Goal: Navigation & Orientation: Find specific page/section

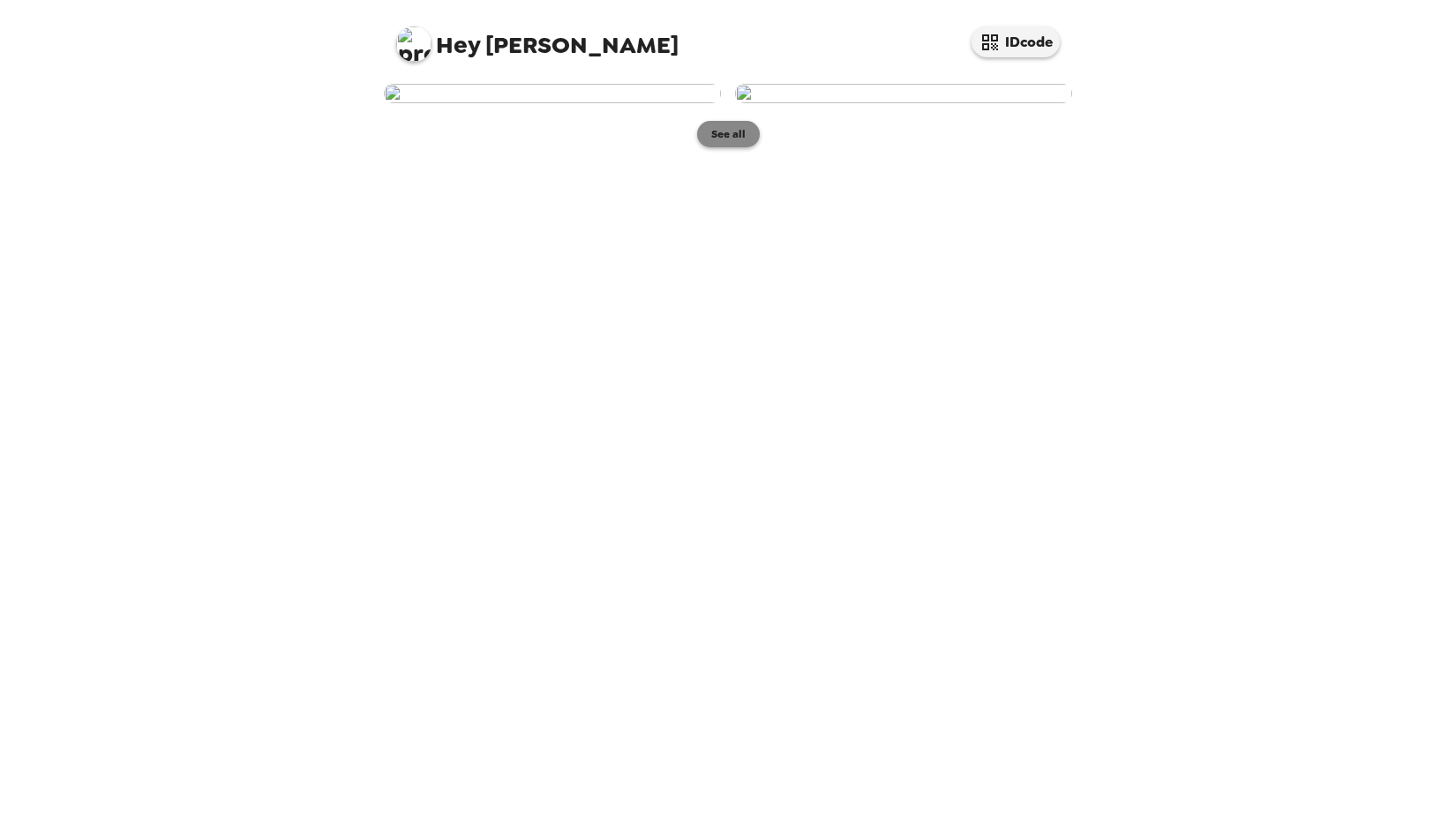
click at [730, 147] on button "See all" at bounding box center [728, 133] width 63 height 26
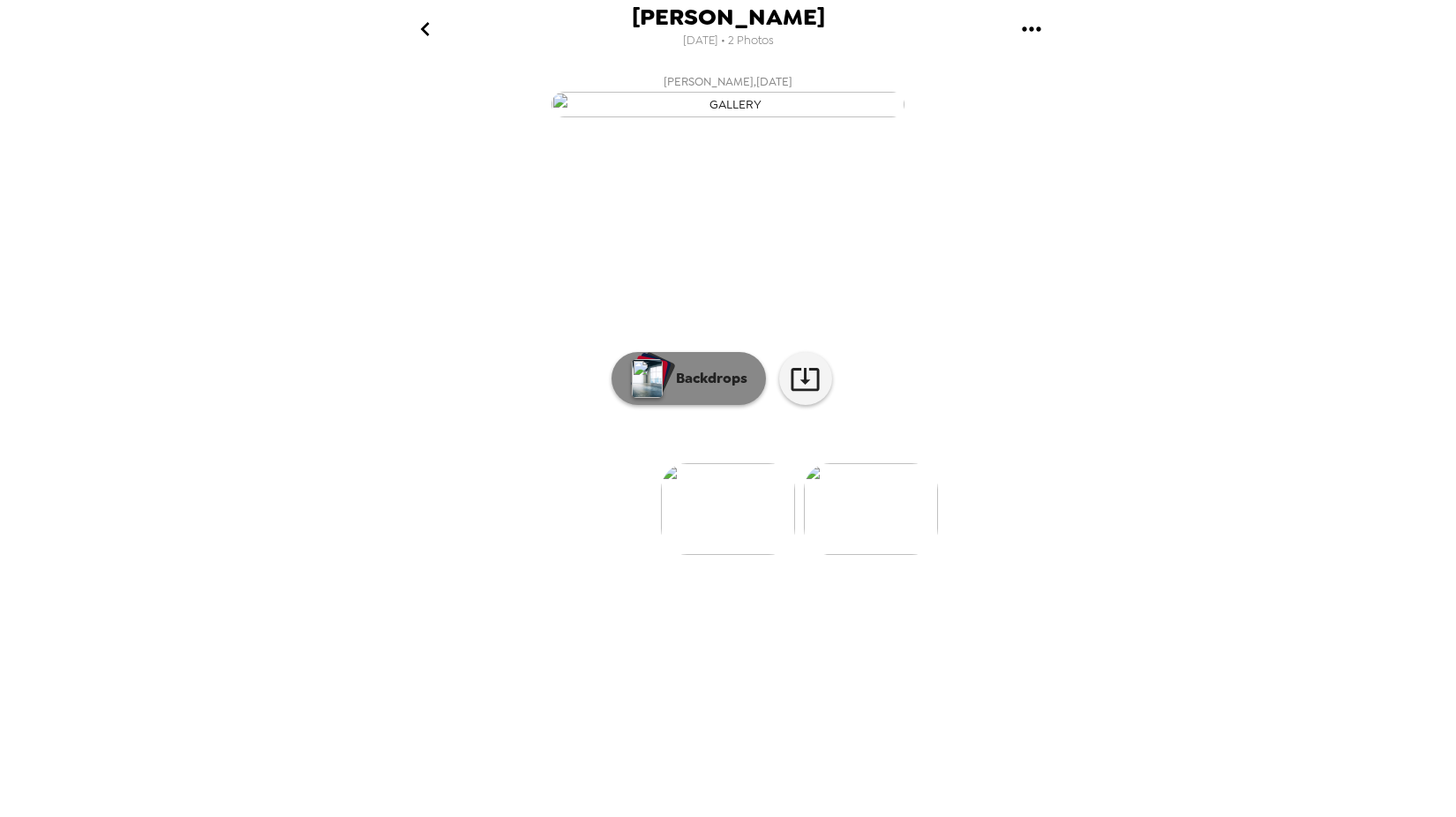
click at [738, 389] on p "Backdrops" at bounding box center [707, 378] width 80 height 21
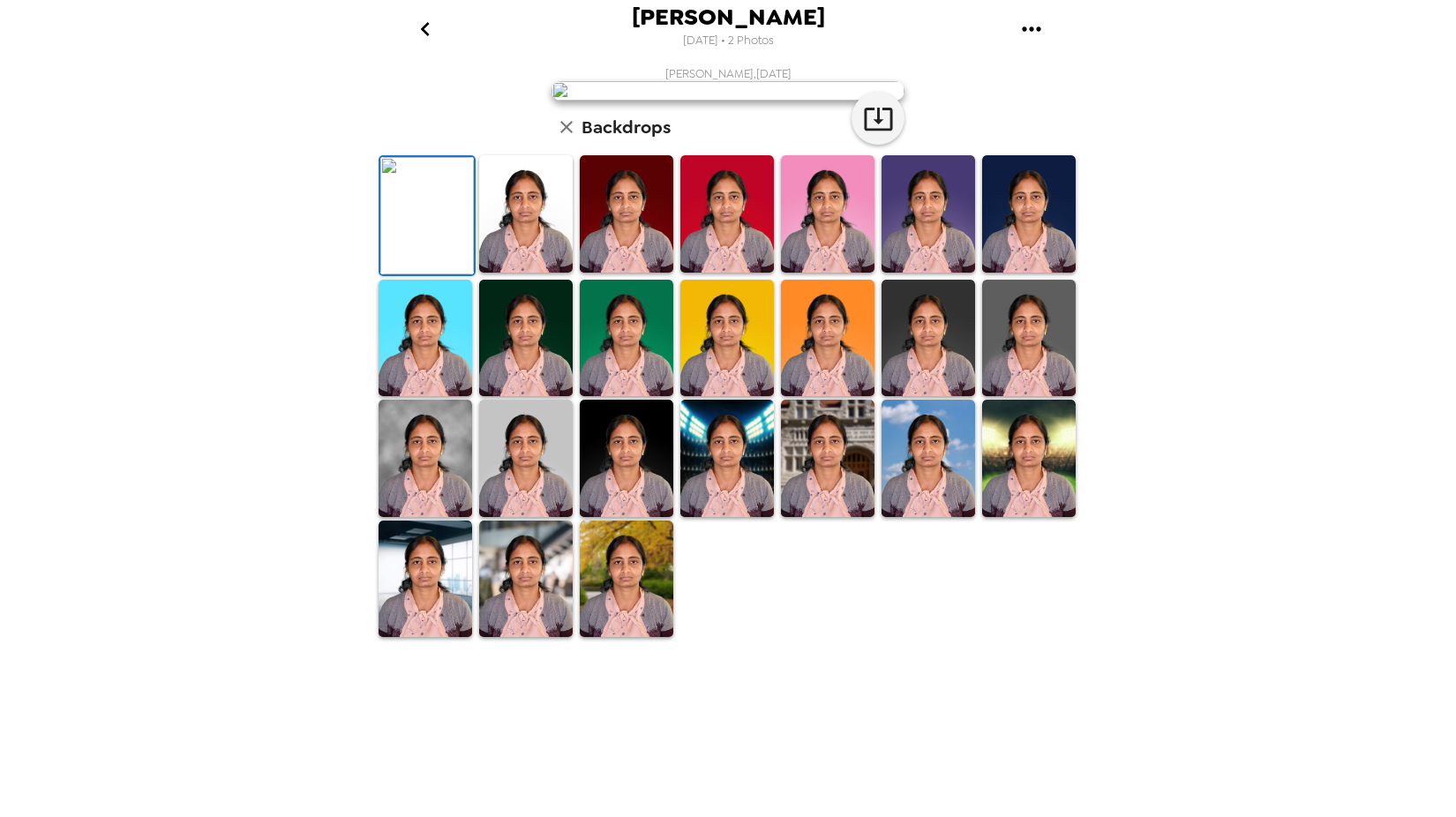
scroll to position [243, 0]
click at [429, 638] on img at bounding box center [424, 578] width 94 height 117
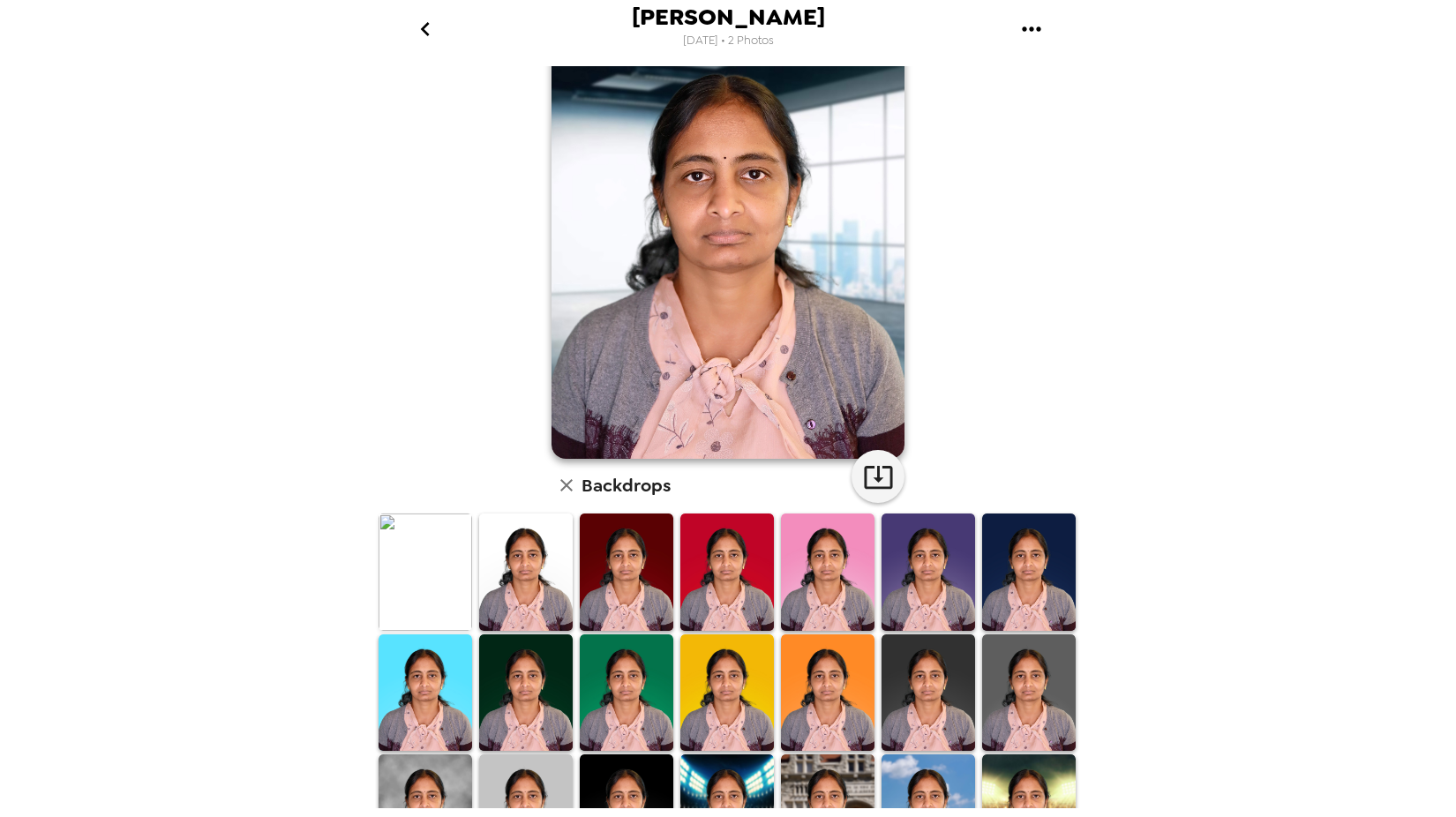
scroll to position [0, 0]
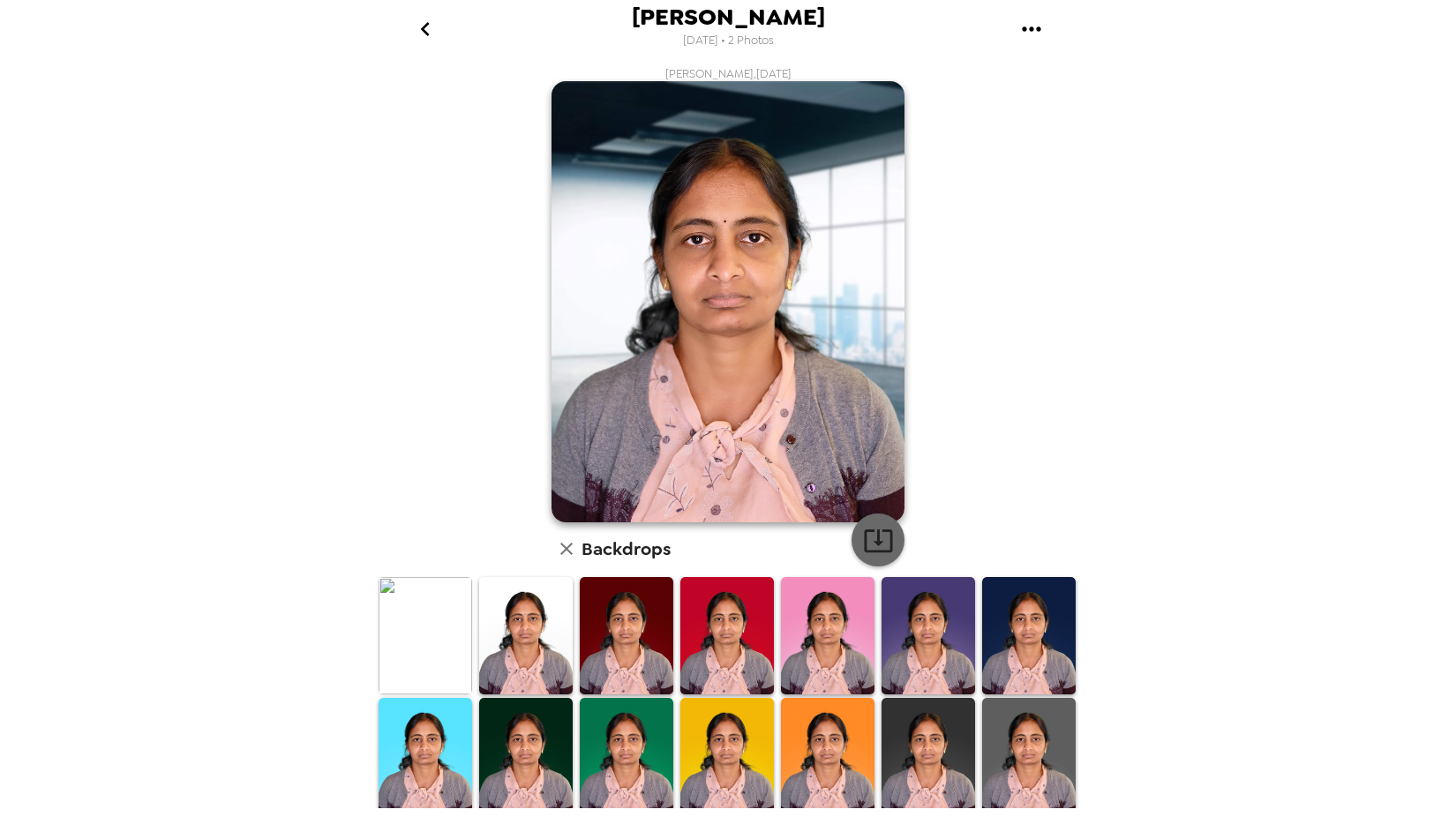
click at [868, 542] on icon "button" at bounding box center [877, 540] width 28 height 23
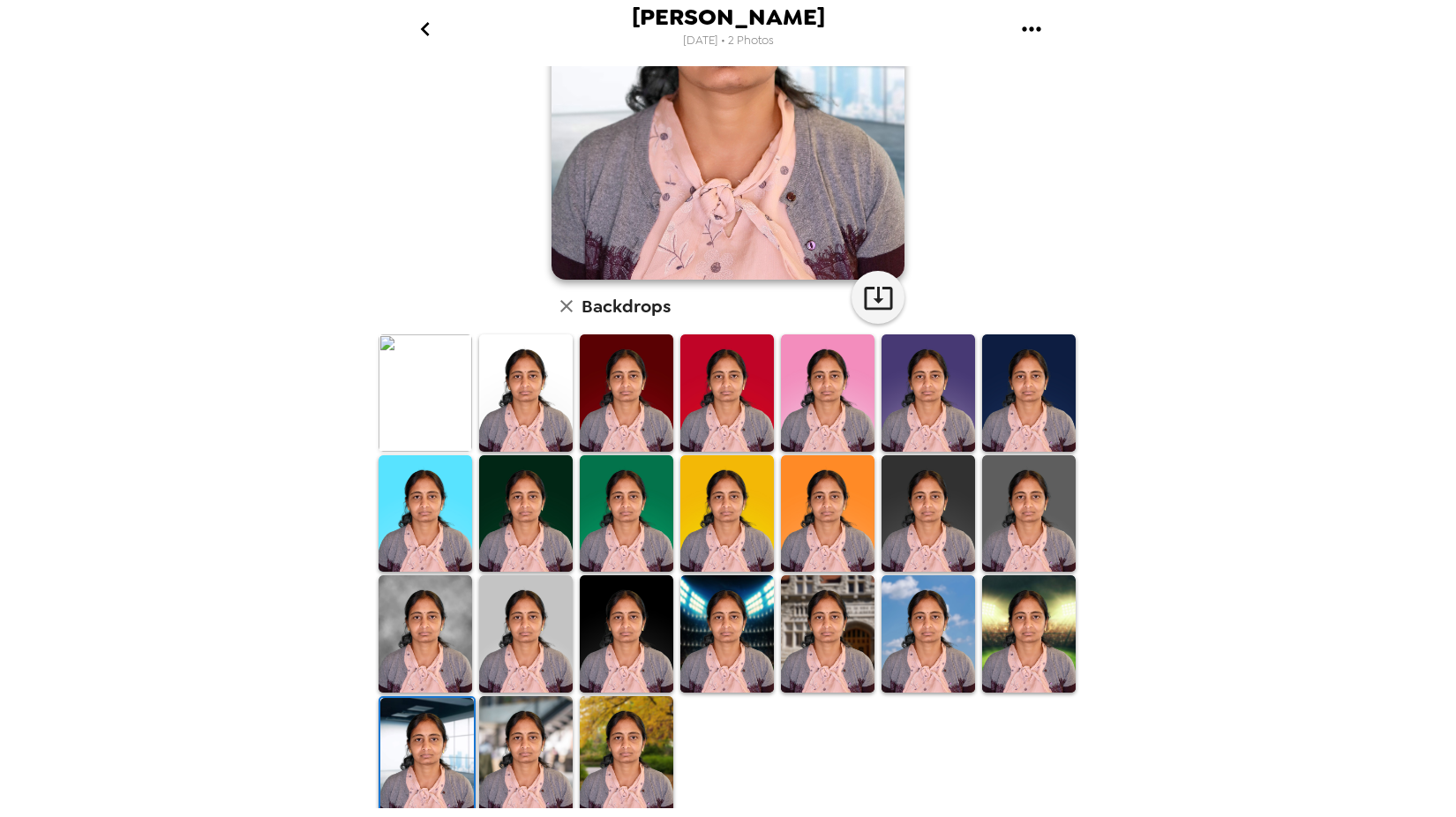
click at [515, 794] on img at bounding box center [525, 754] width 94 height 117
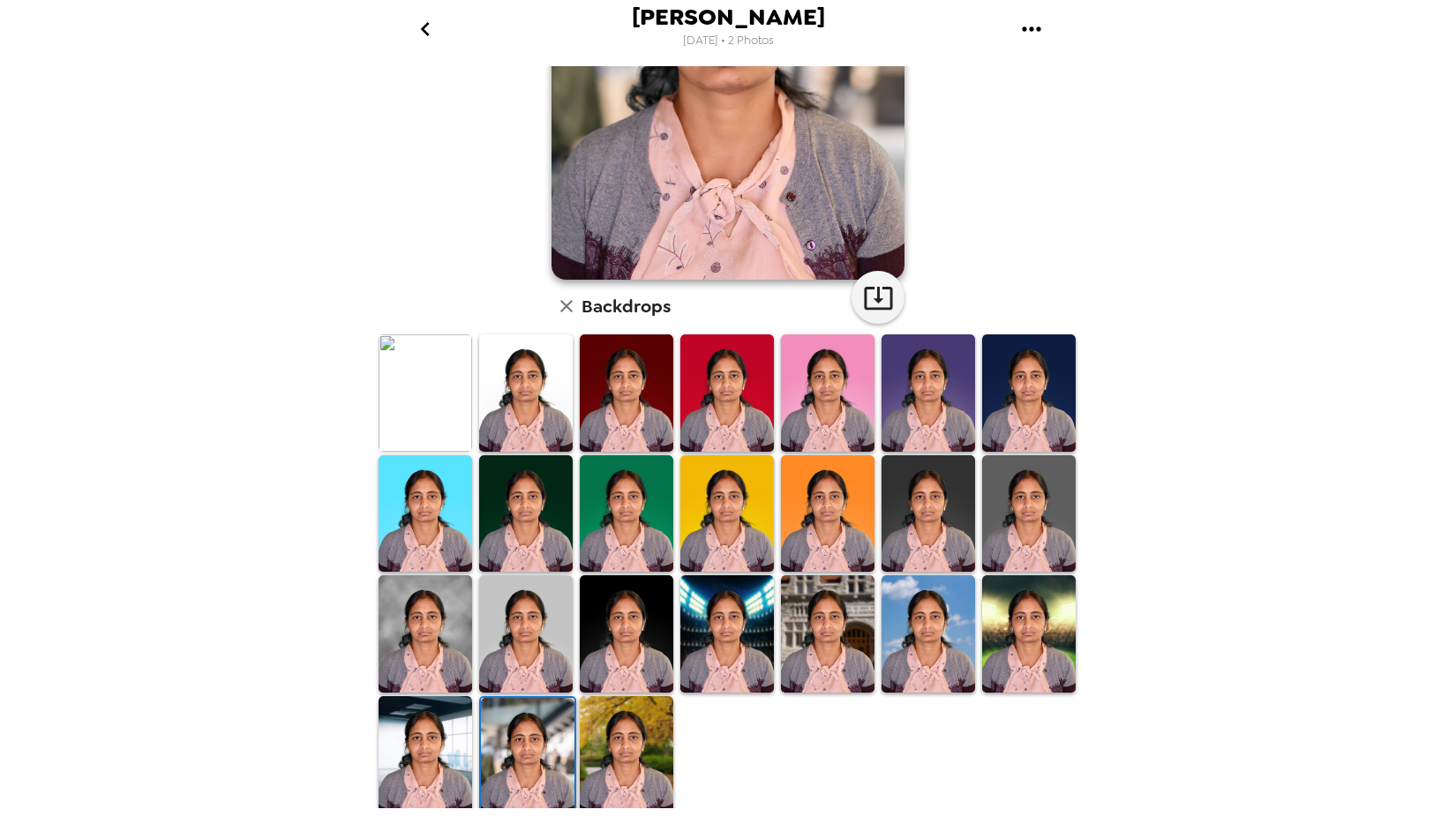
click at [634, 741] on img at bounding box center [626, 754] width 94 height 117
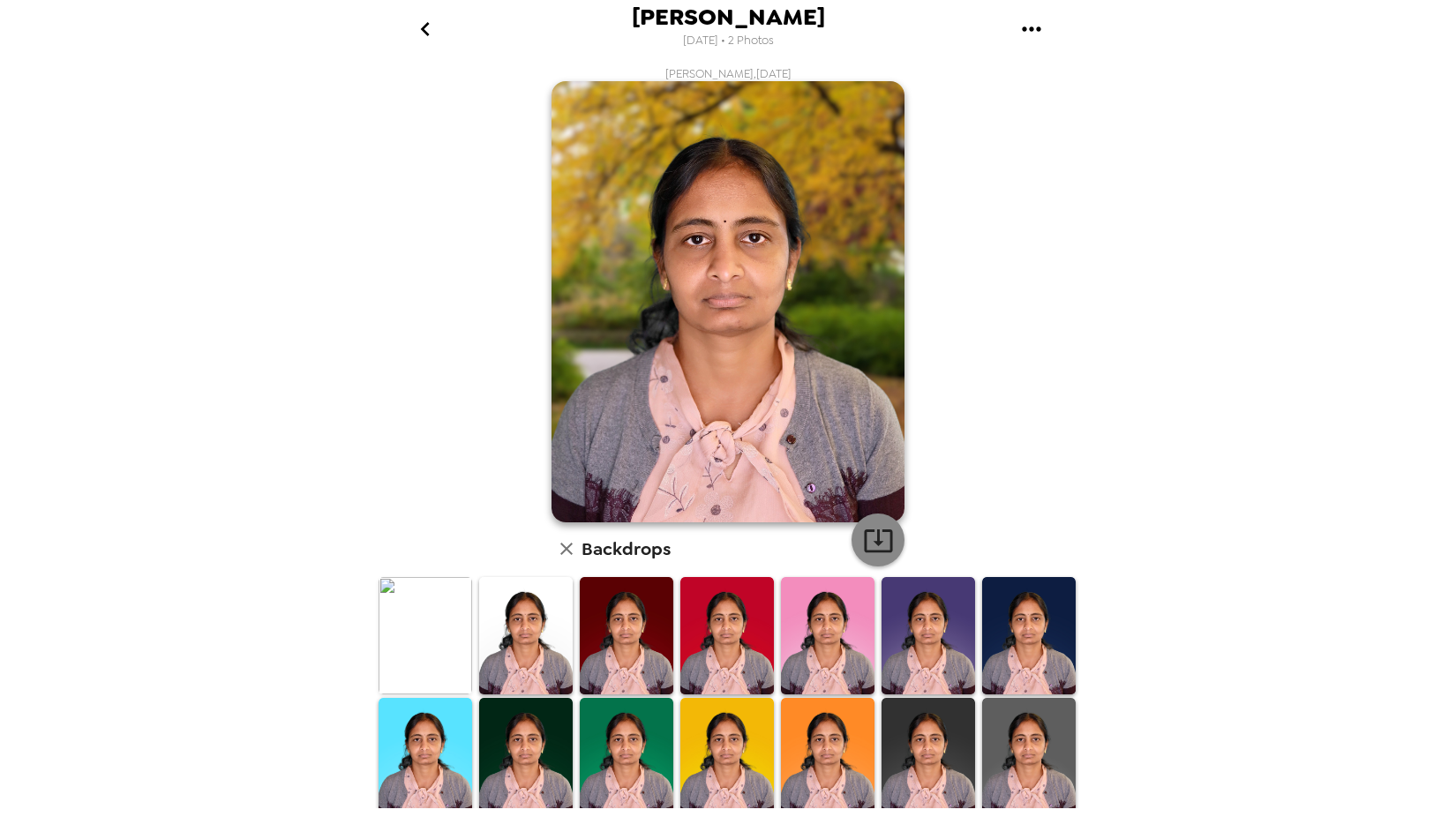
click at [874, 543] on icon "button" at bounding box center [878, 540] width 31 height 31
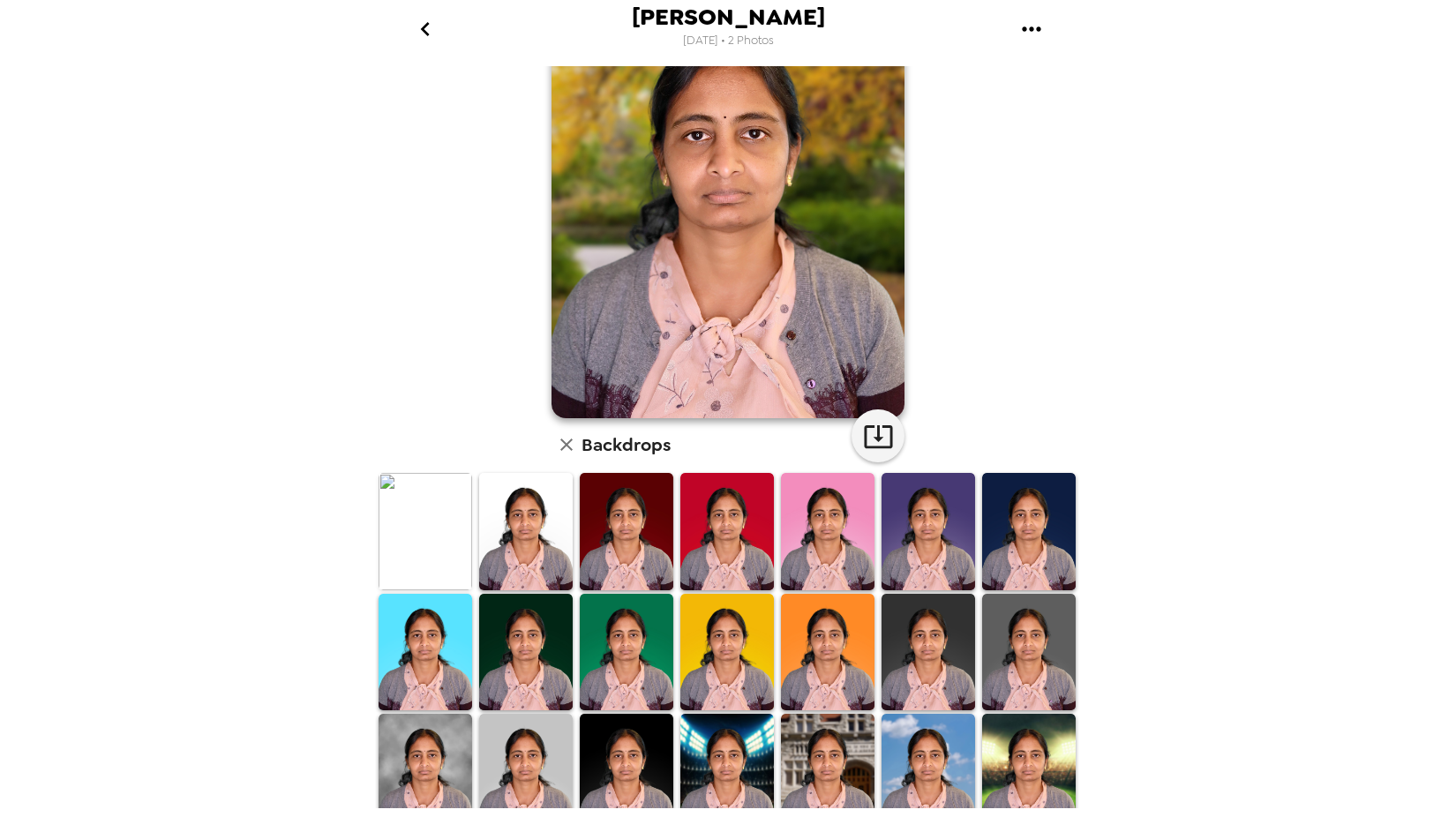
scroll to position [243, 0]
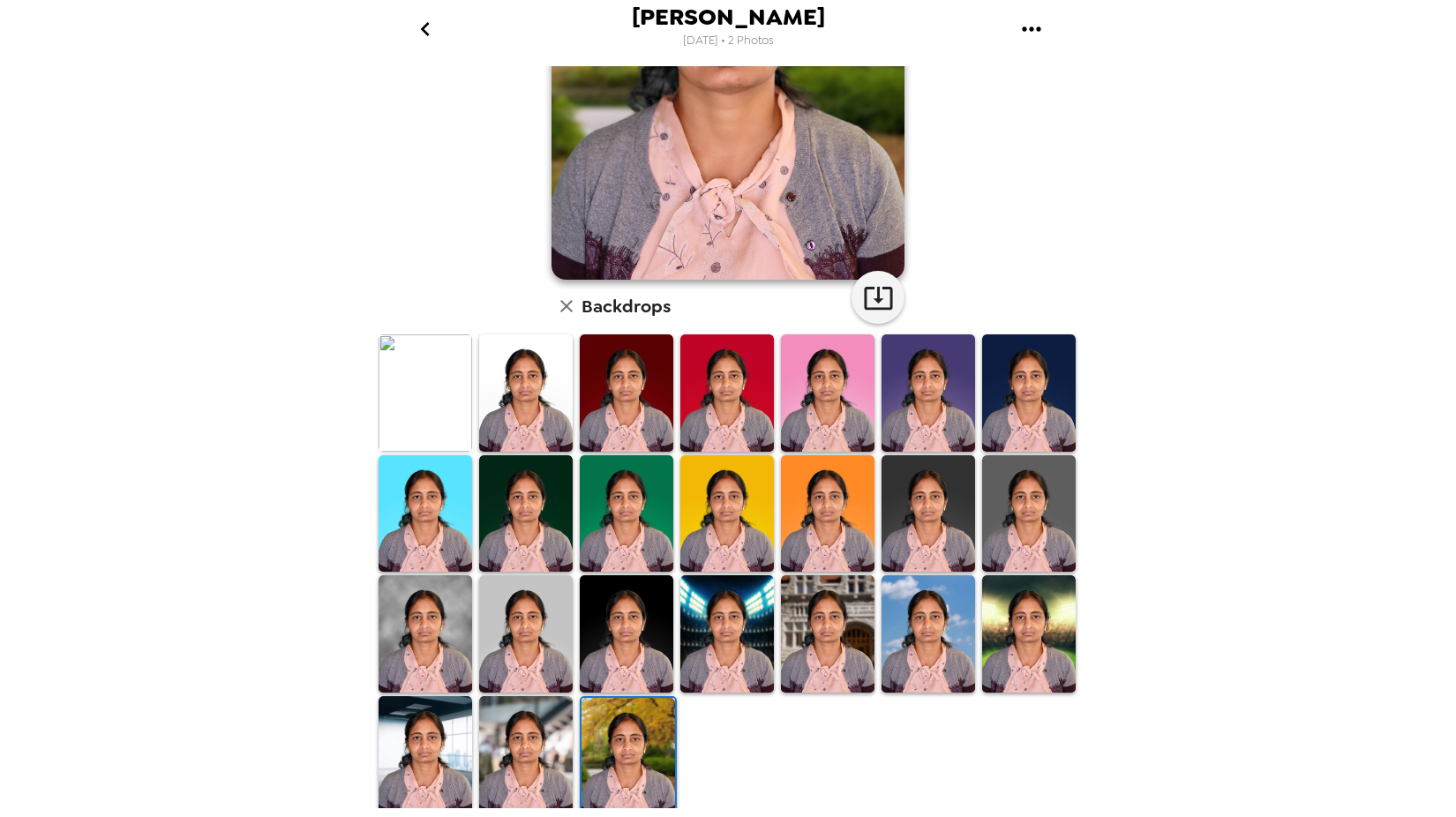
click at [946, 670] on img at bounding box center [928, 633] width 94 height 117
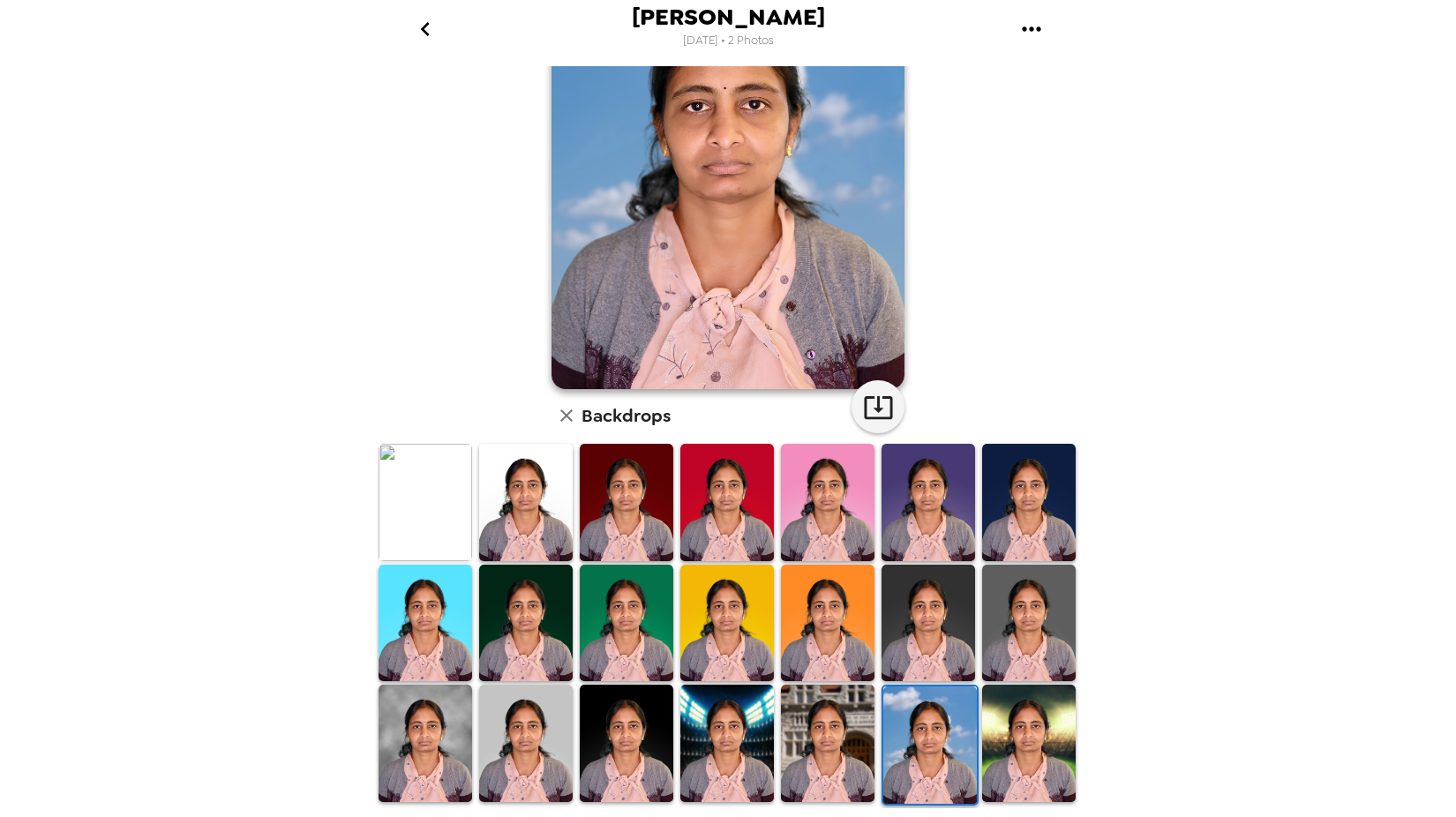
scroll to position [176, 0]
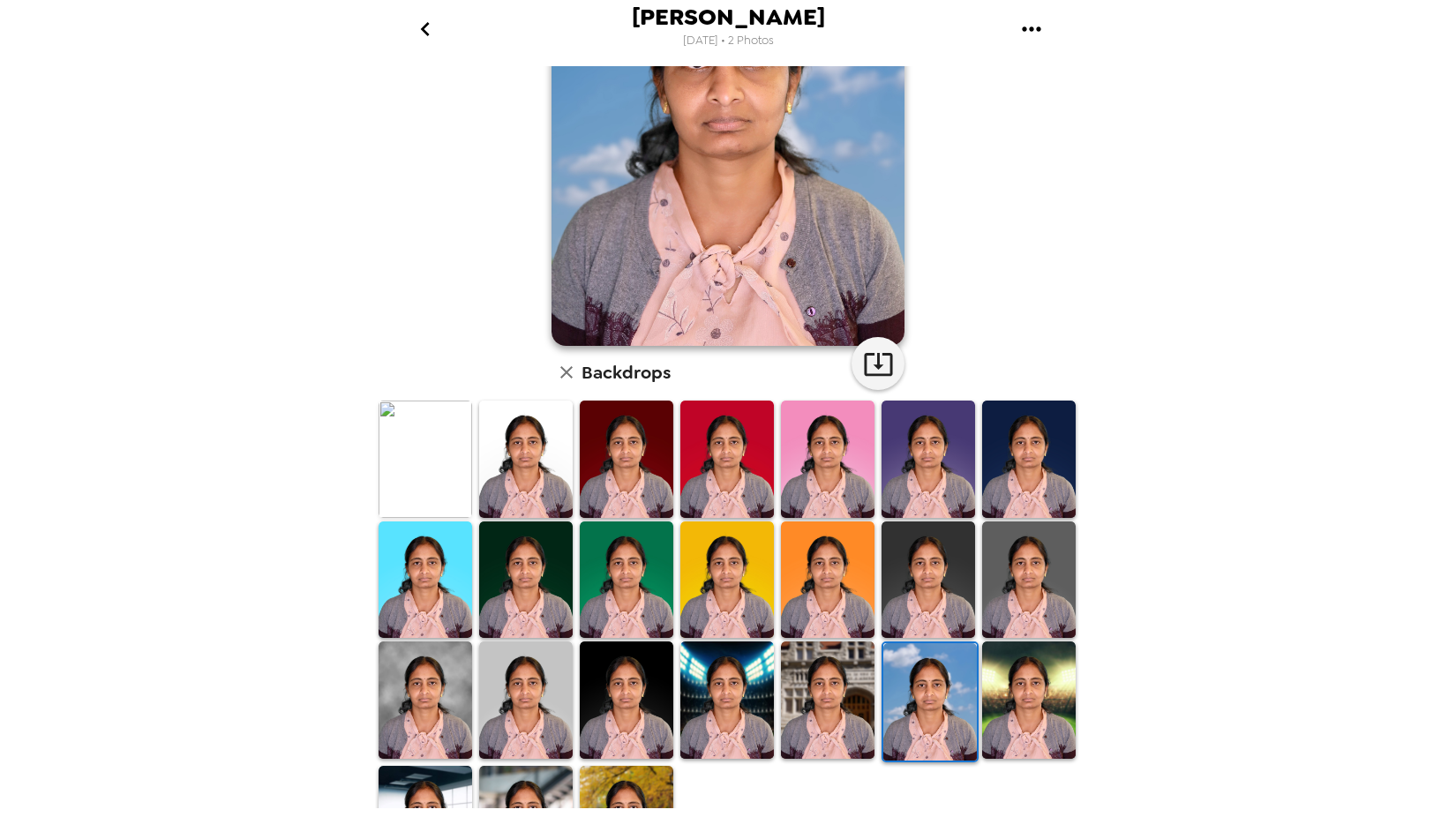
click at [993, 696] on img at bounding box center [1029, 699] width 94 height 117
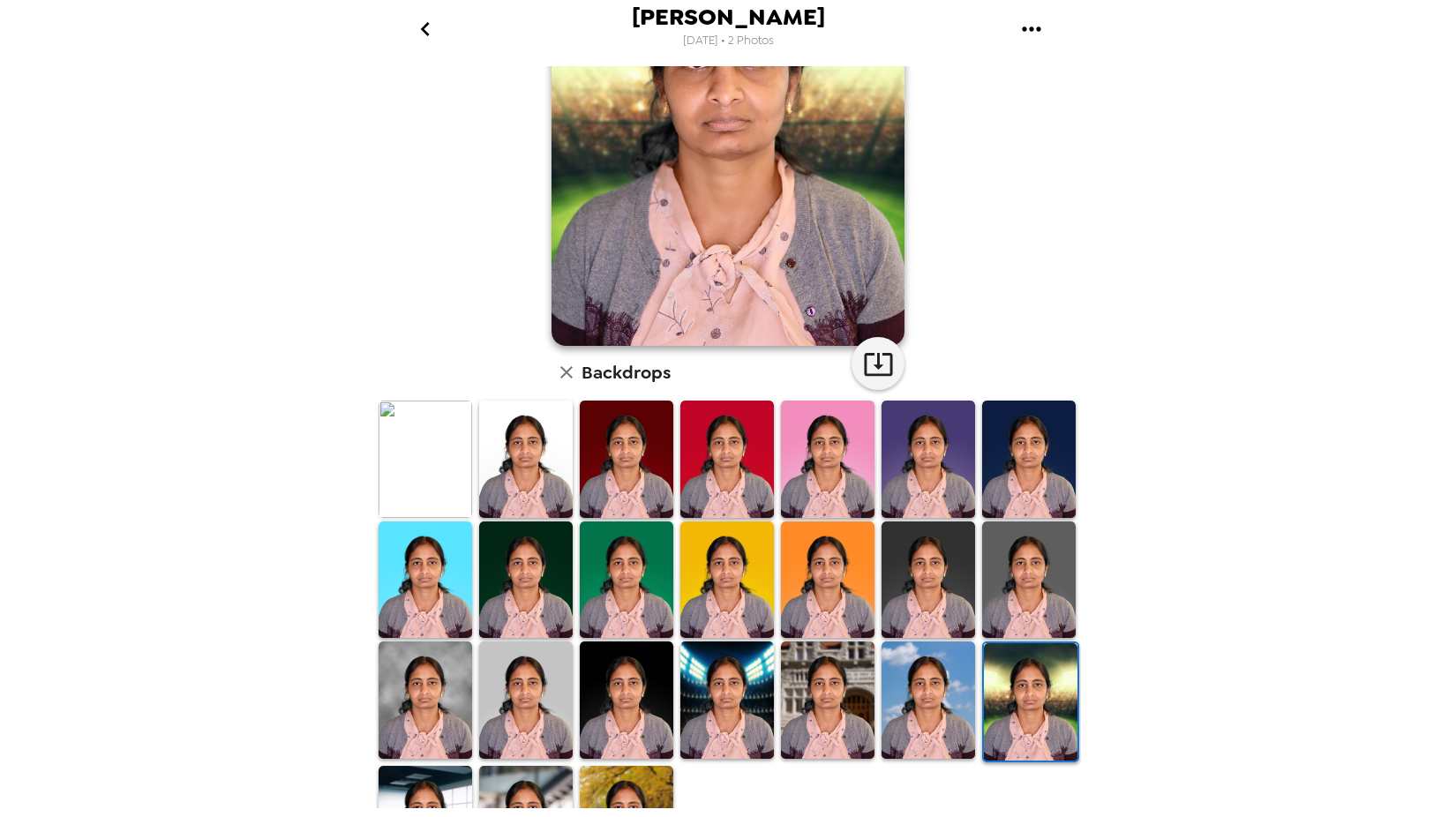
click at [540, 577] on img at bounding box center [525, 579] width 94 height 117
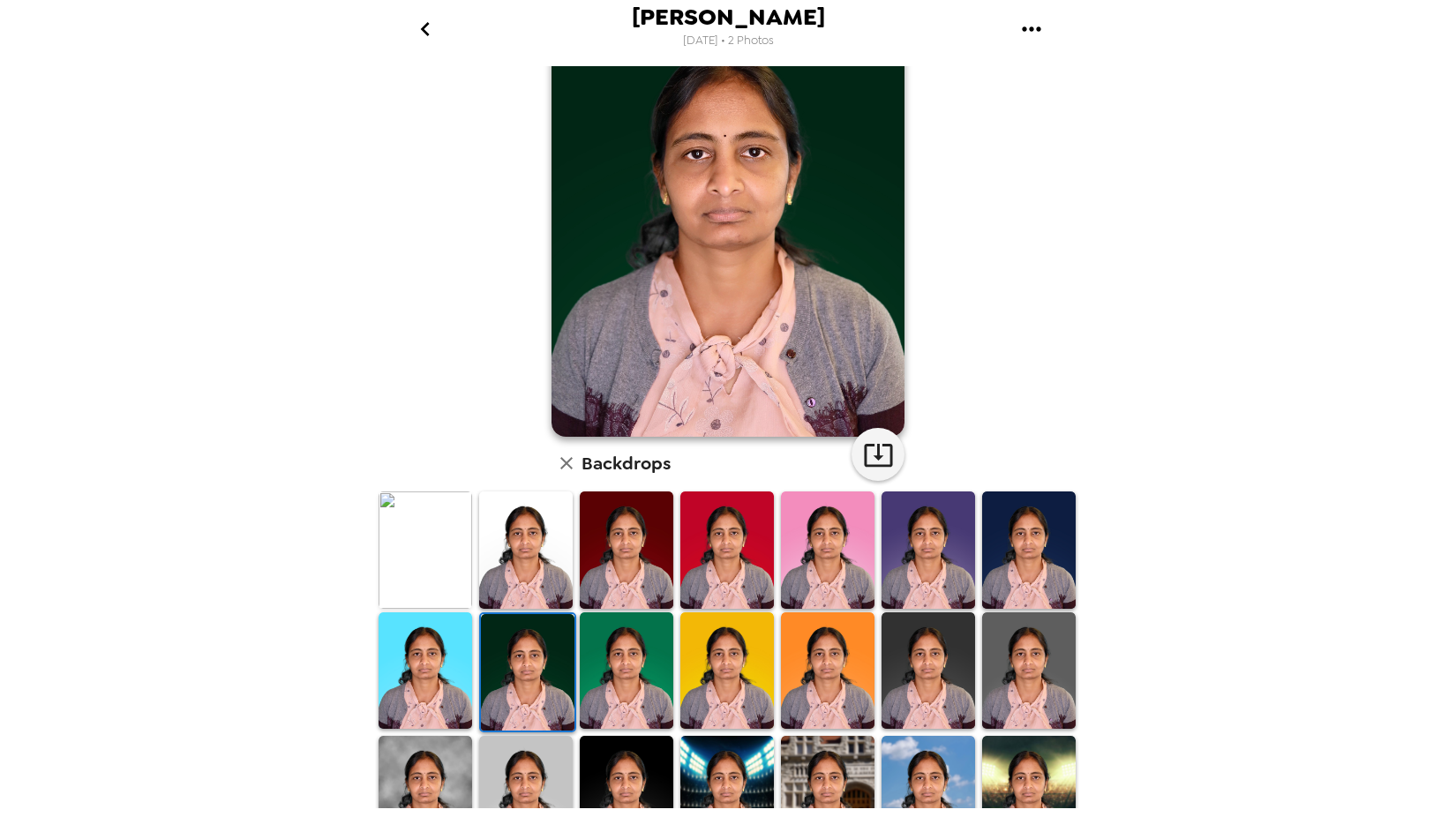
scroll to position [0, 0]
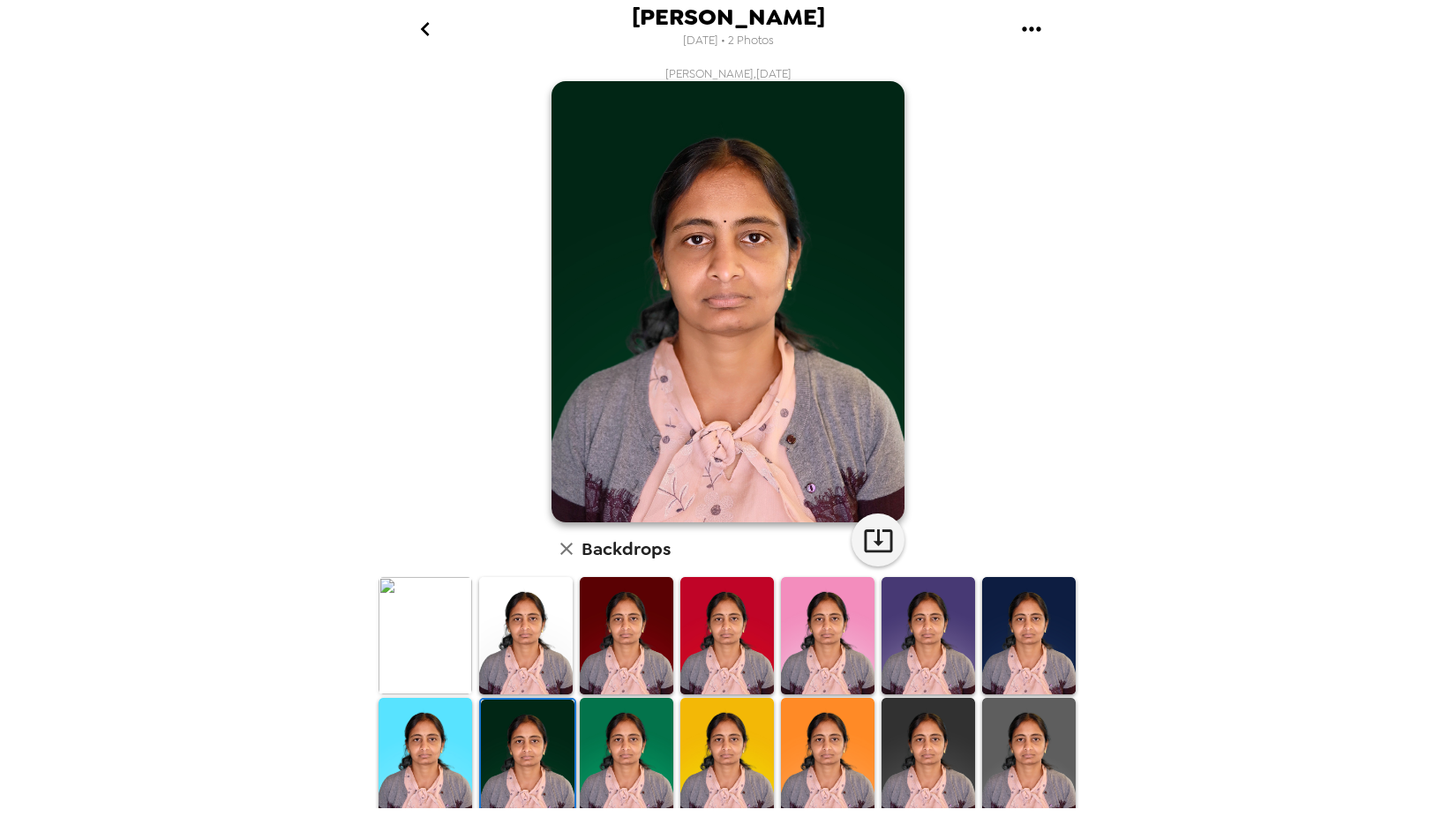
click at [1016, 650] on img at bounding box center [1029, 635] width 94 height 117
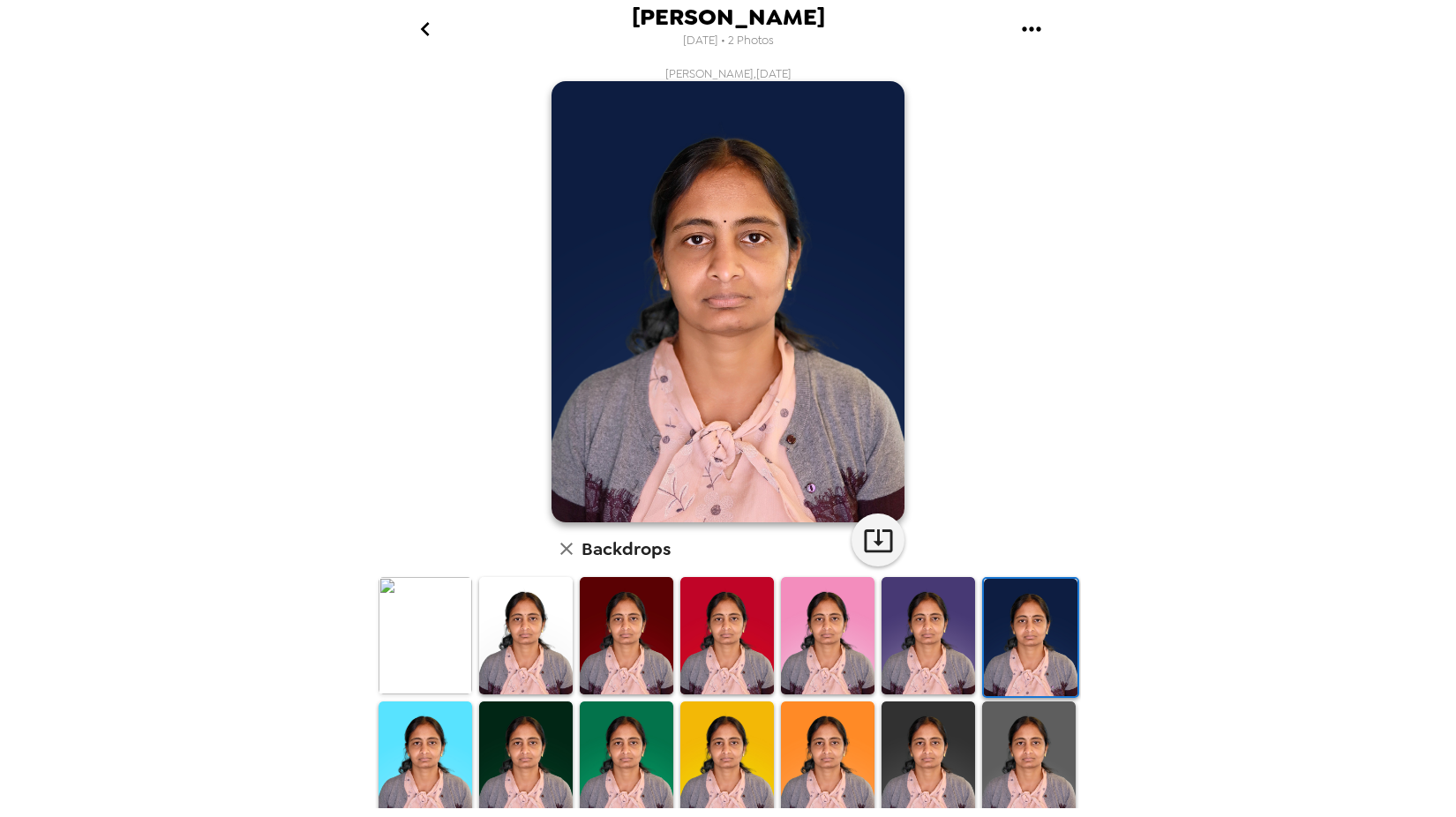
click at [522, 791] on img at bounding box center [525, 759] width 94 height 117
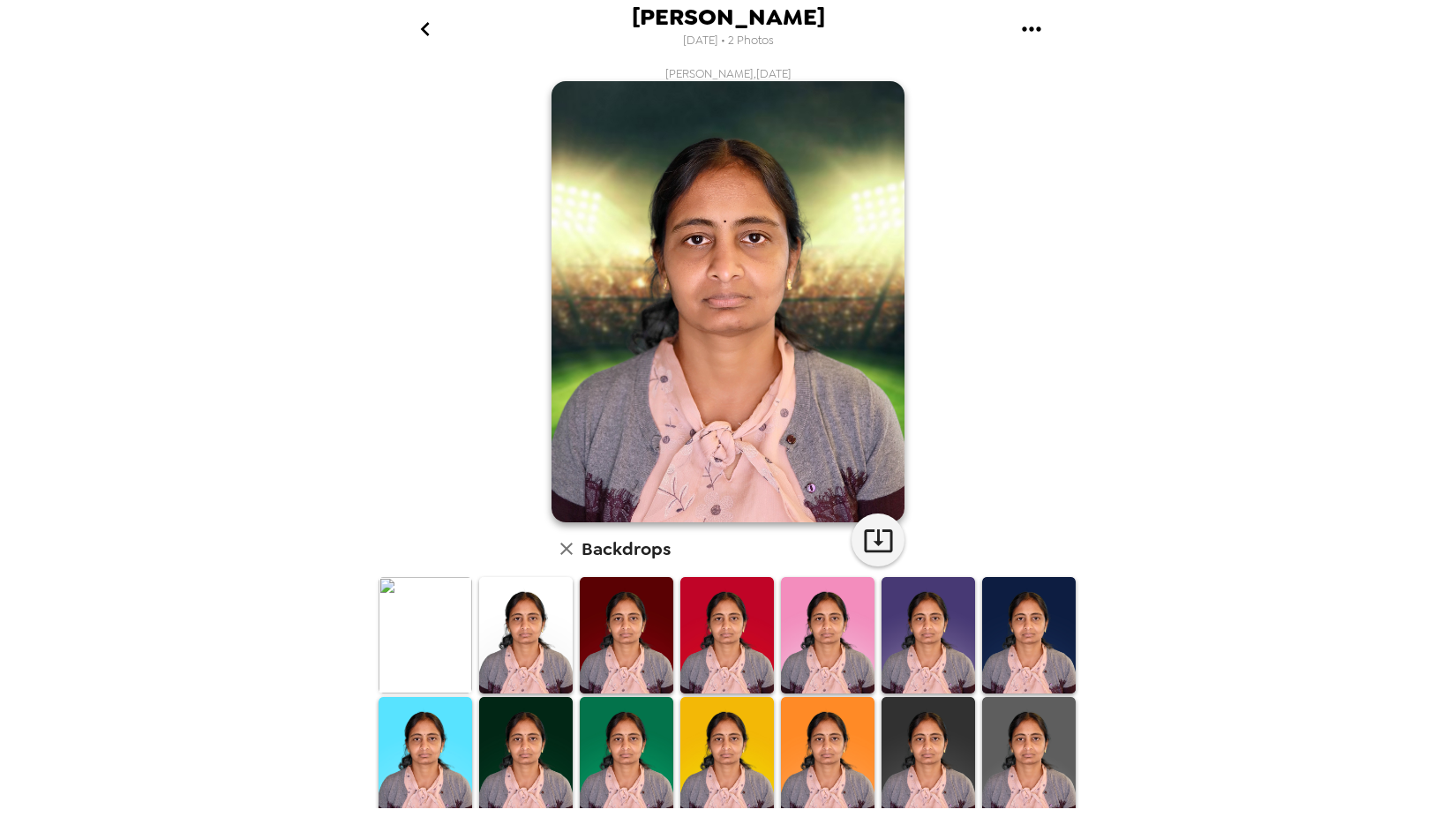
scroll to position [243, 0]
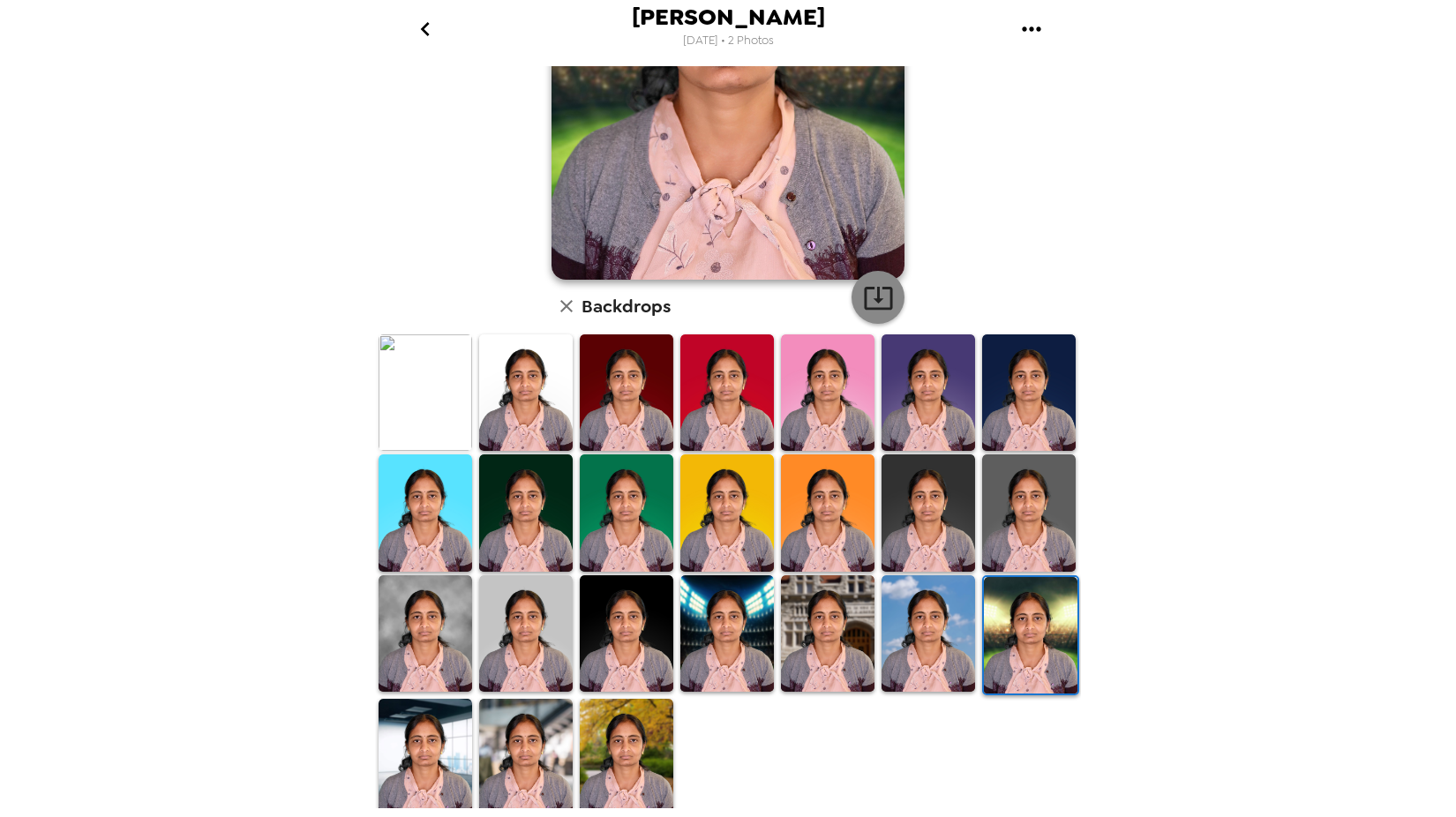
click at [869, 291] on icon "button" at bounding box center [878, 298] width 31 height 31
click at [405, 608] on img at bounding box center [424, 633] width 94 height 116
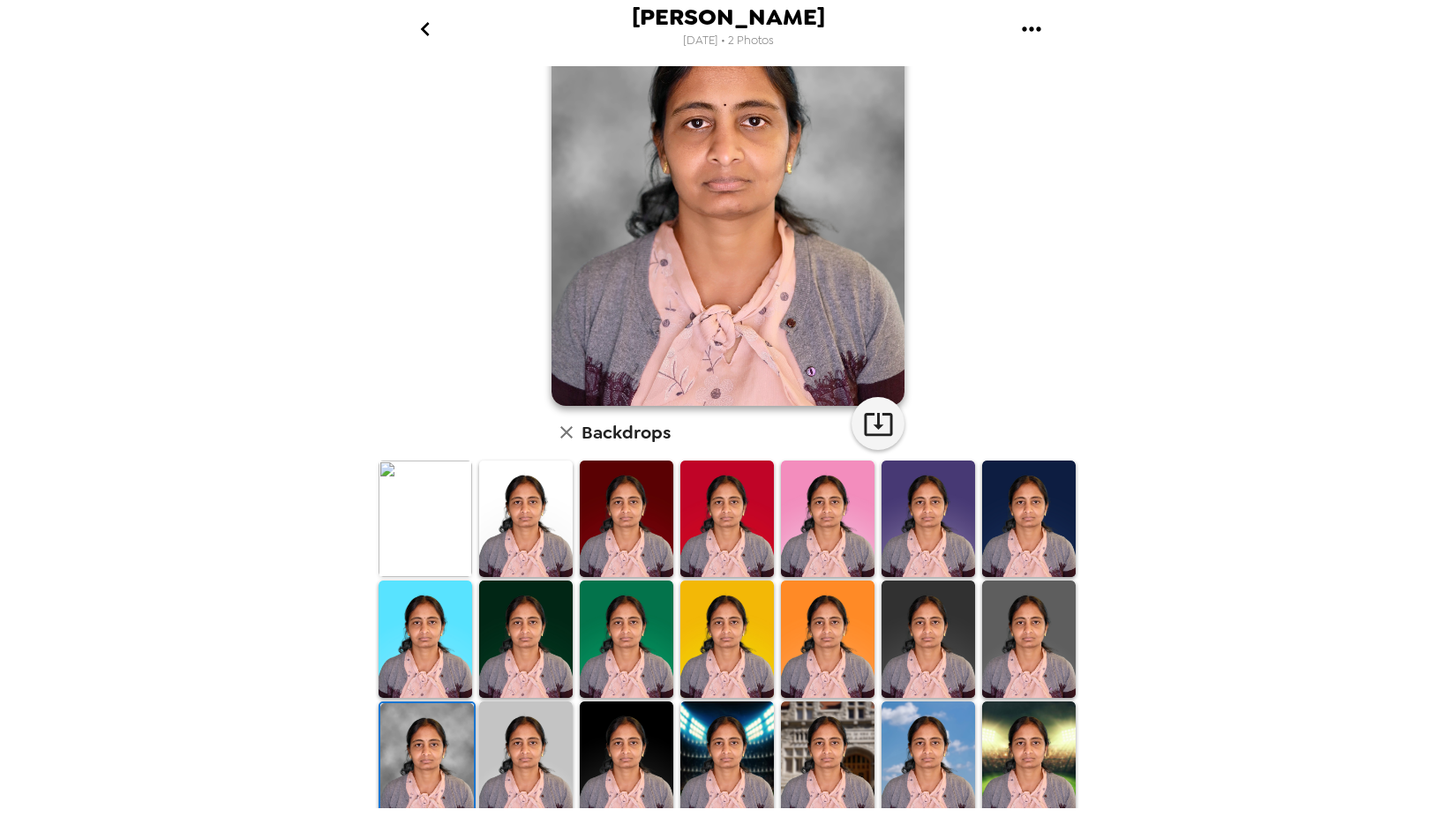
scroll to position [0, 0]
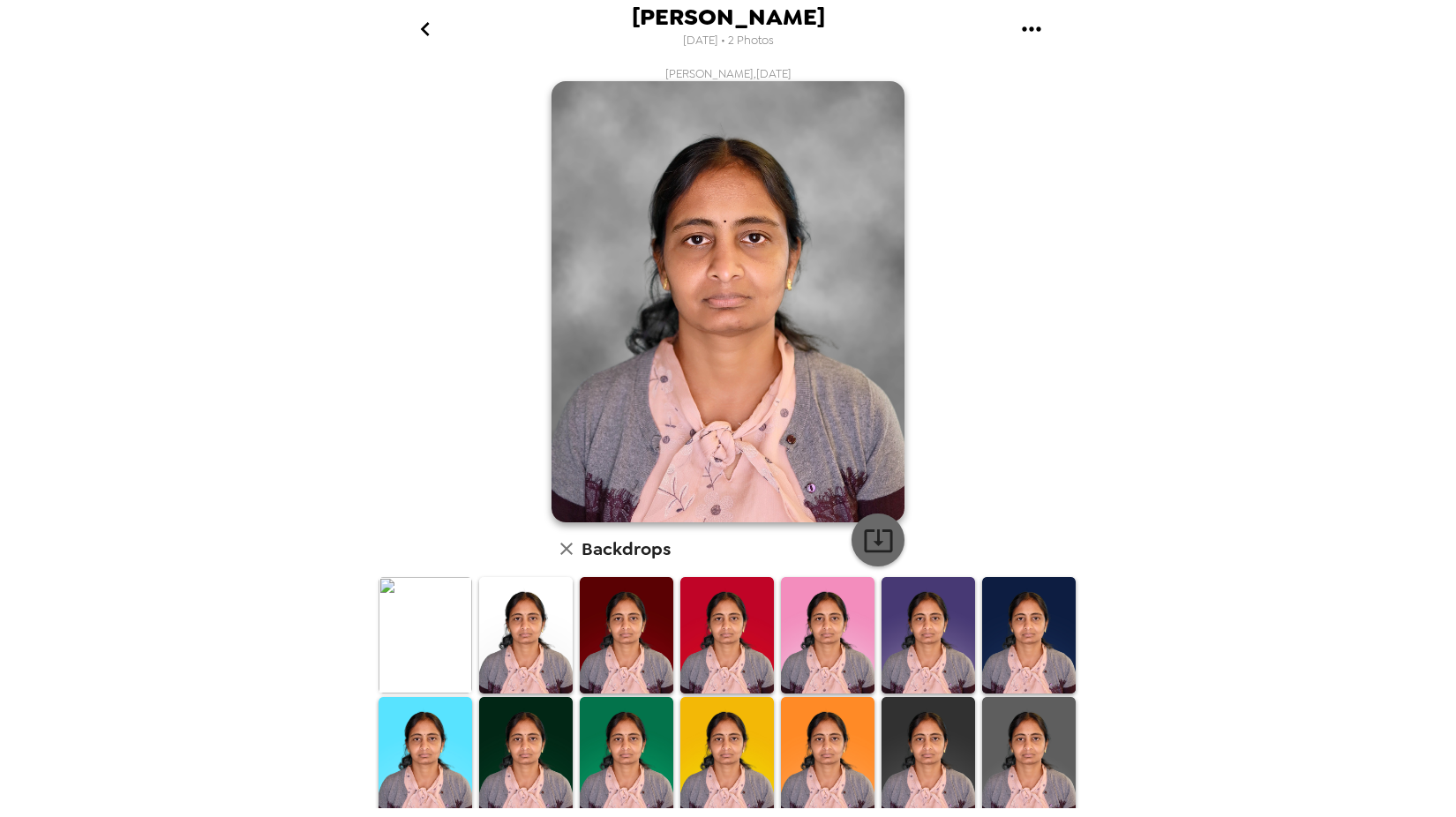
click at [872, 525] on icon "button" at bounding box center [878, 540] width 31 height 31
click at [985, 328] on div "[PERSON_NAME] , [DATE] Backdrops" at bounding box center [728, 563] width 706 height 994
